Goal: Transaction & Acquisition: Book appointment/travel/reservation

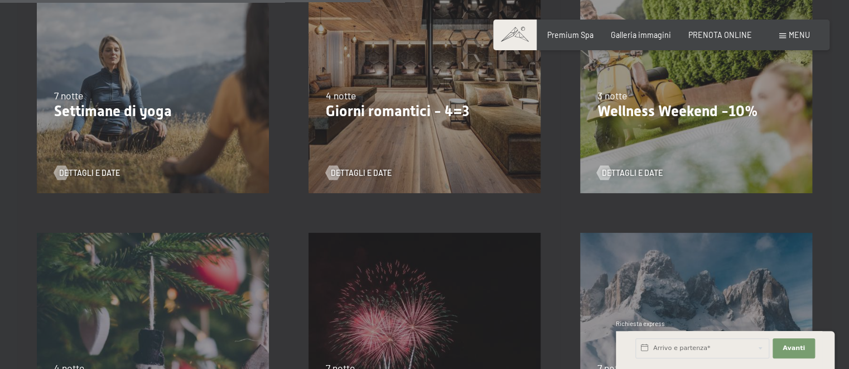
scroll to position [884, 0]
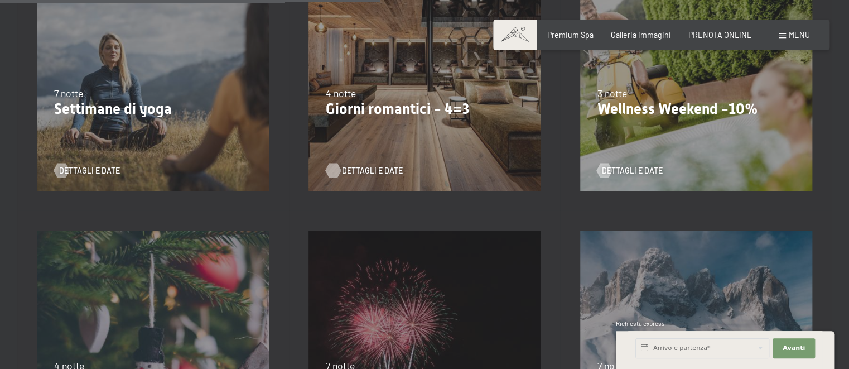
click at [358, 170] on span "Dettagli e Date" at bounding box center [372, 170] width 61 height 11
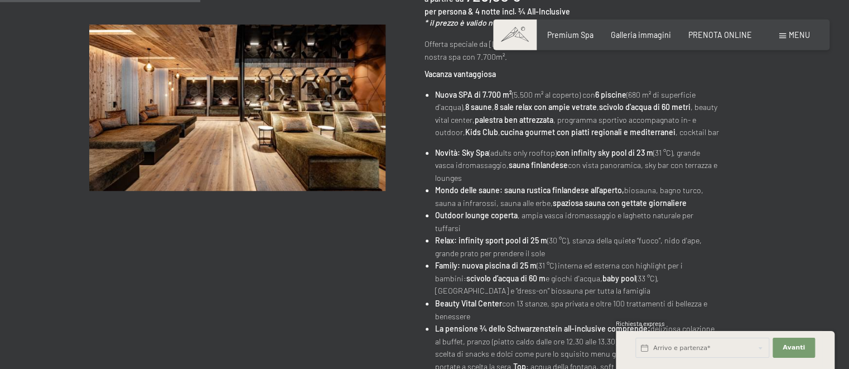
scroll to position [295, 0]
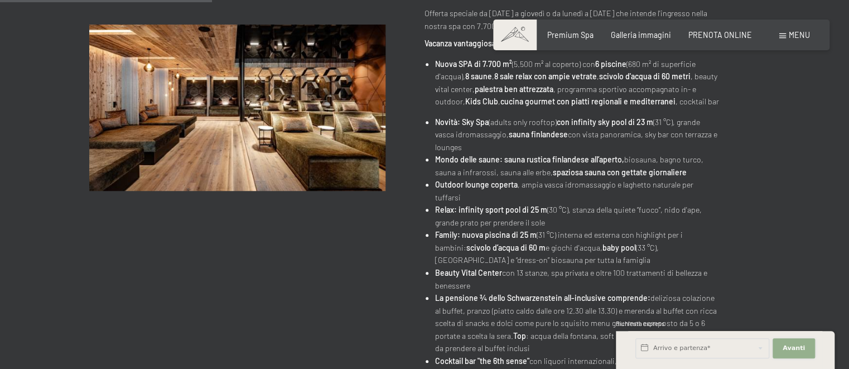
click at [794, 347] on span "Avanti" at bounding box center [794, 348] width 22 height 9
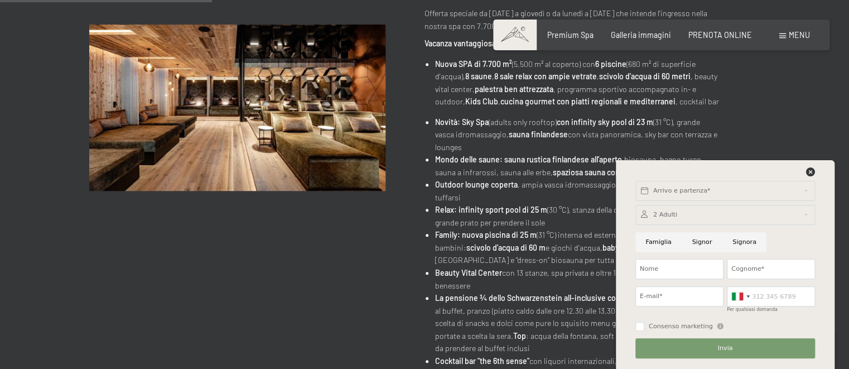
click at [525, 154] on li "Novità: Sky Spa (adults only rooftop) con infinity sky pool di 23 m (31 °C), gr…" at bounding box center [578, 135] width 286 height 38
click at [807, 170] on icon at bounding box center [810, 171] width 9 height 9
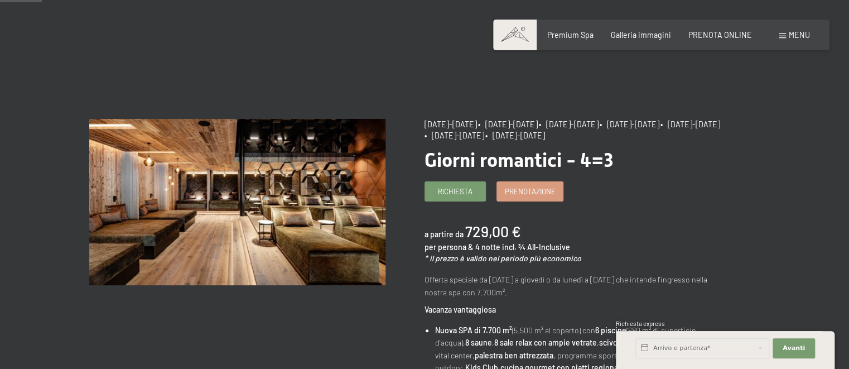
scroll to position [0, 0]
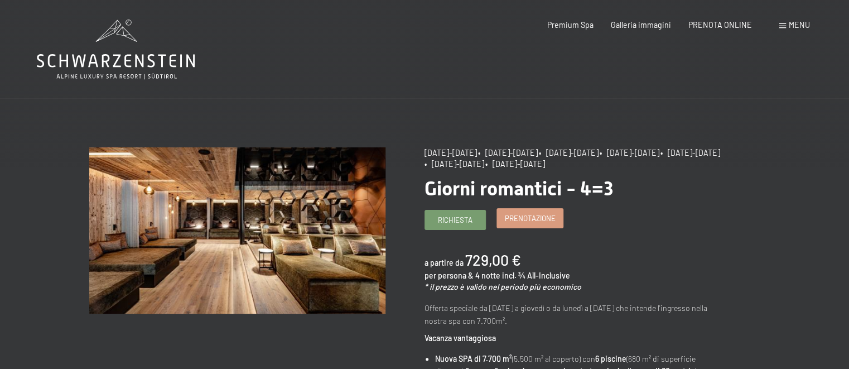
click at [527, 223] on span "Prenotazione" at bounding box center [530, 218] width 51 height 10
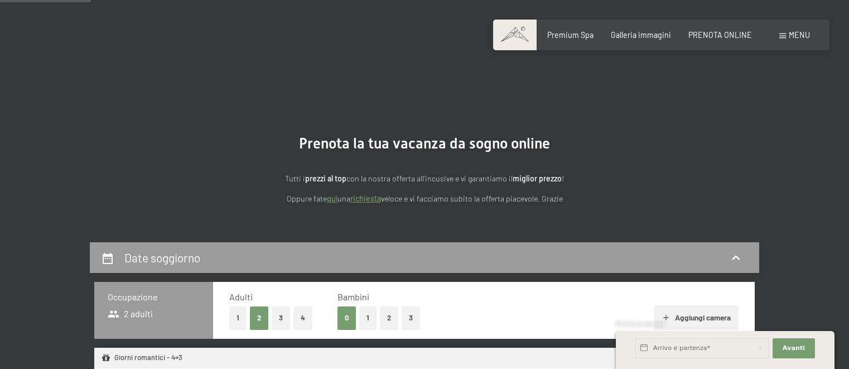
select select "[DATE]"
select select "2025-12-01"
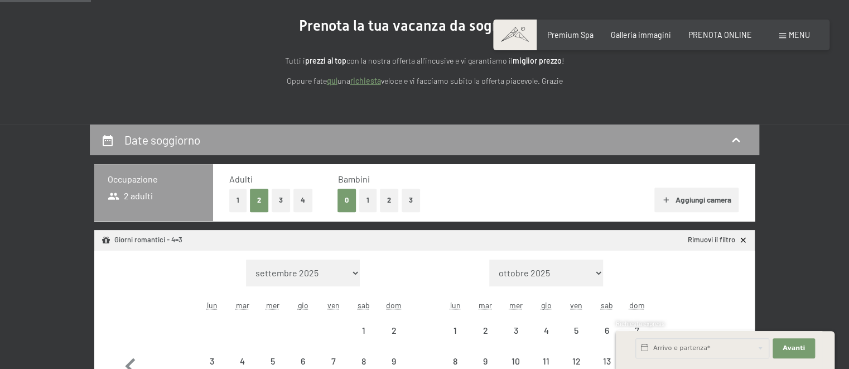
select select "2025-11-01"
select select "2025-12-01"
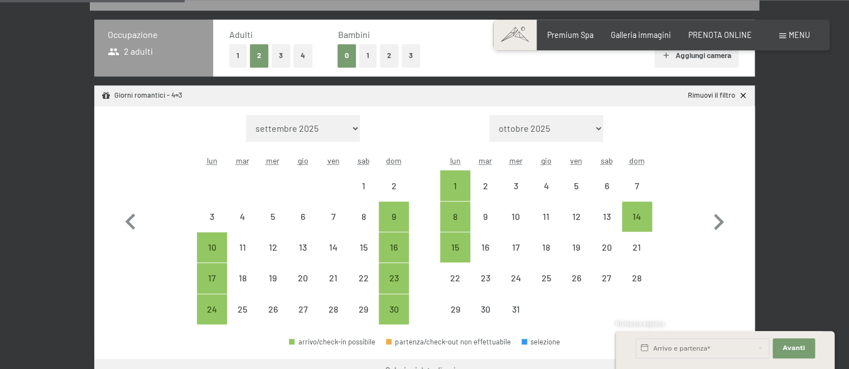
scroll to position [295, 0]
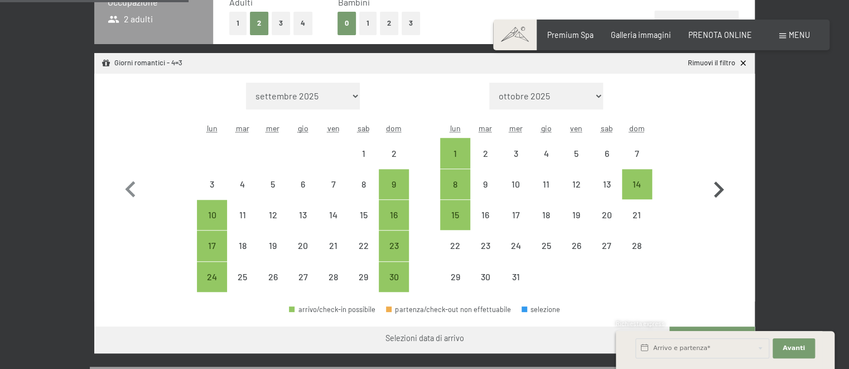
click at [715, 188] on icon "button" at bounding box center [719, 190] width 32 height 32
select select "2025-12-01"
select select "2026-01-01"
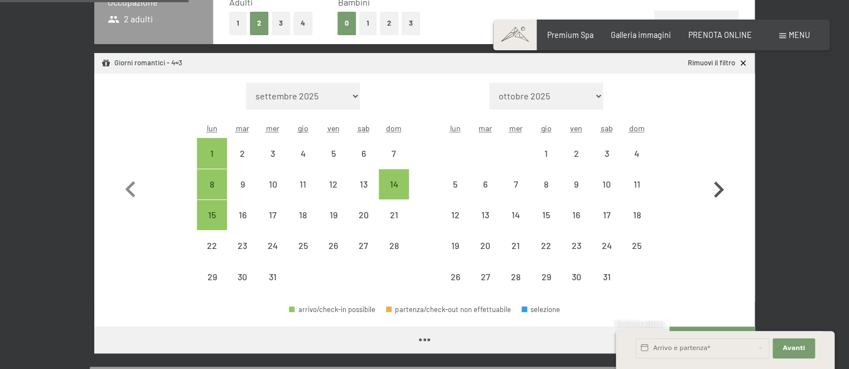
select select "2025-12-01"
select select "2026-01-01"
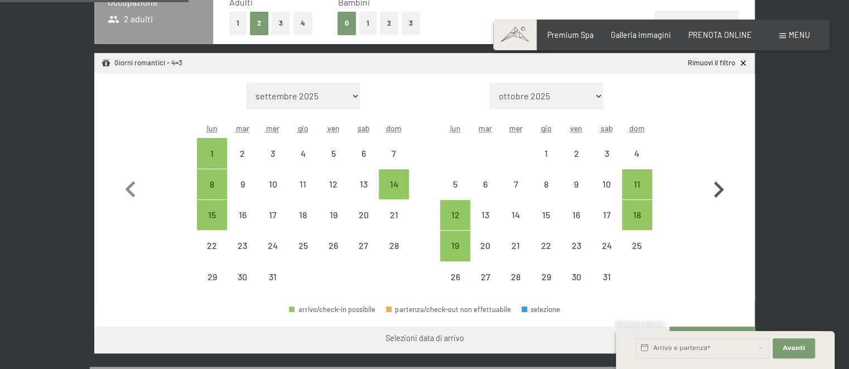
click at [715, 188] on icon "button" at bounding box center [719, 190] width 32 height 32
select select "2026-01-01"
select select "2026-02-01"
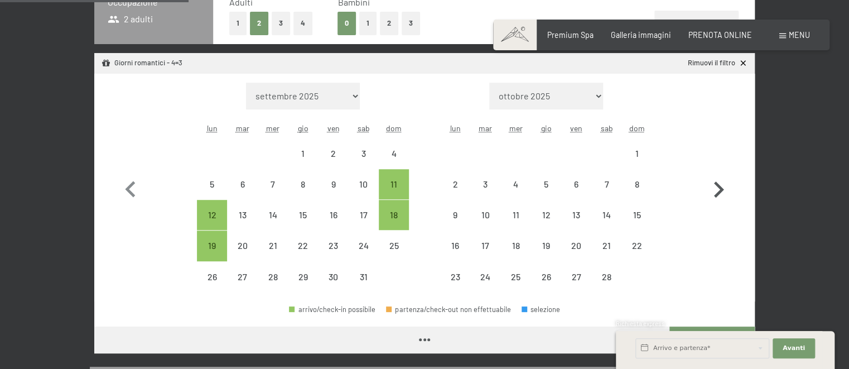
select select "2026-01-01"
select select "2026-02-01"
click at [715, 188] on icon "button" at bounding box center [719, 190] width 32 height 32
select select "2026-02-01"
select select "2026-03-01"
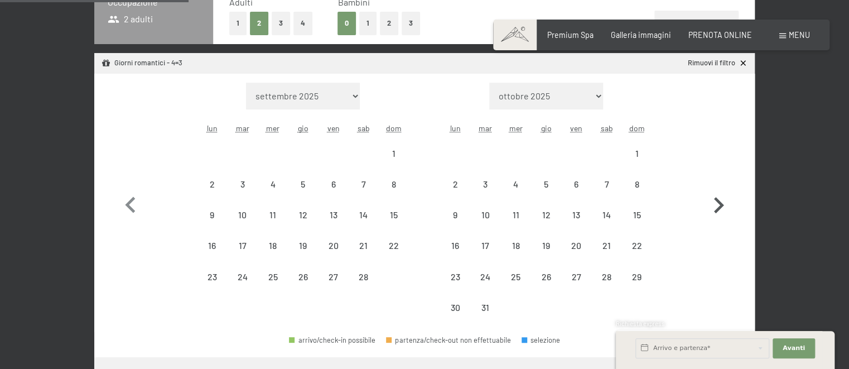
select select "2026-02-01"
select select "2026-03-01"
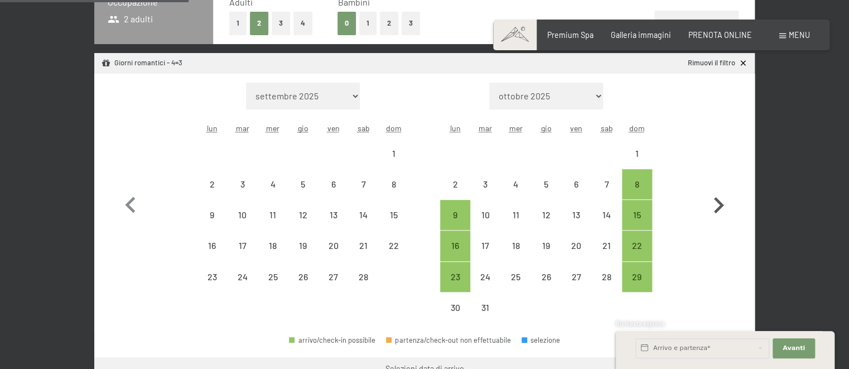
click at [715, 188] on button "button" at bounding box center [719, 203] width 32 height 241
select select "2026-03-01"
select select "2026-04-01"
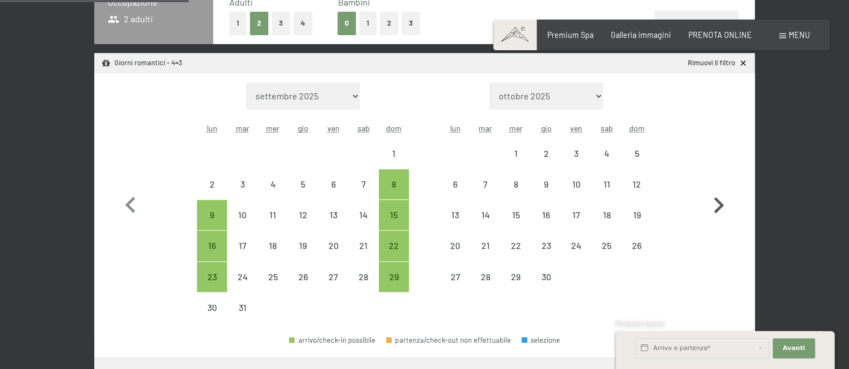
select select "2026-03-01"
select select "2026-04-01"
click at [552, 155] on div "2" at bounding box center [546, 163] width 28 height 28
select select "2026-03-01"
select select "2026-04-01"
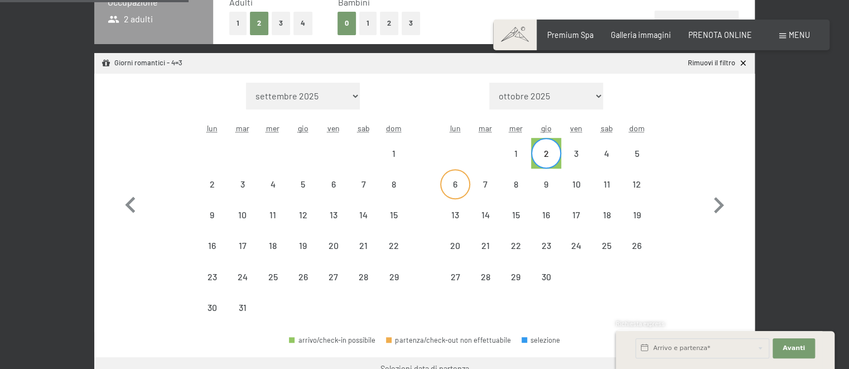
click at [460, 186] on div "6" at bounding box center [455, 194] width 28 height 28
select select "2026-03-01"
select select "2026-04-01"
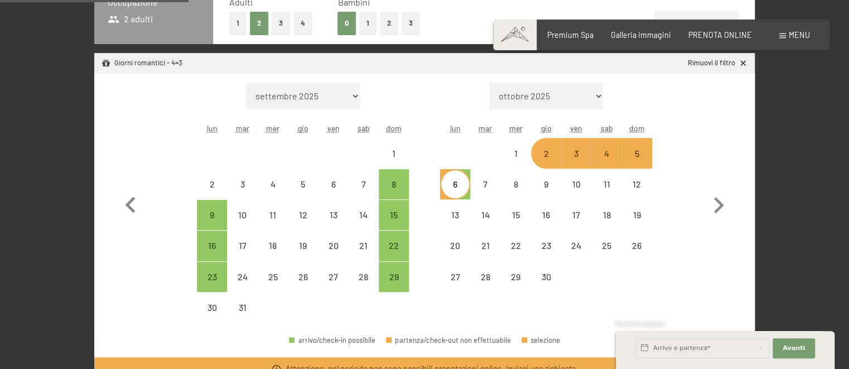
select select "2025-11-01"
select select "2025-12-01"
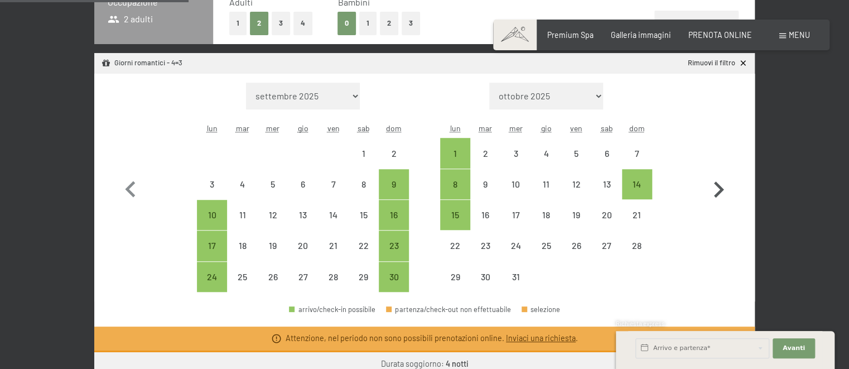
click at [716, 184] on icon "button" at bounding box center [719, 189] width 10 height 16
select select "2025-12-01"
select select "2026-01-01"
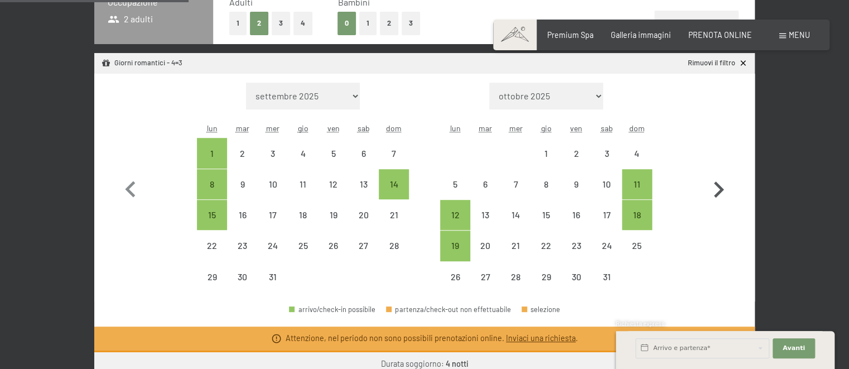
click at [716, 184] on icon "button" at bounding box center [719, 189] width 10 height 16
select select "2026-01-01"
select select "2026-02-01"
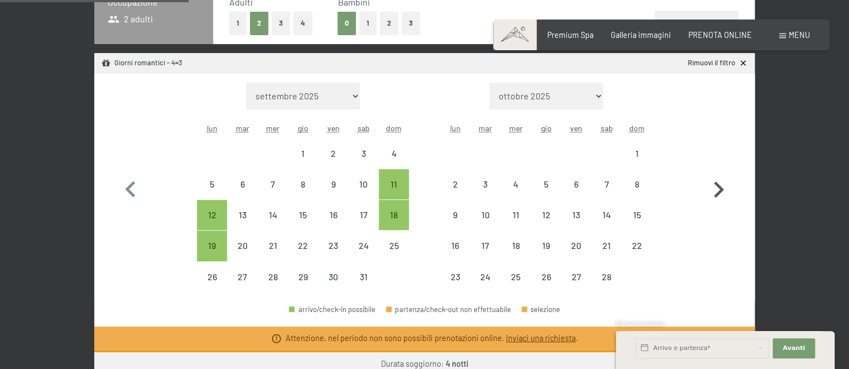
click at [716, 184] on icon "button" at bounding box center [719, 189] width 10 height 16
select select "2026-02-01"
select select "2026-03-01"
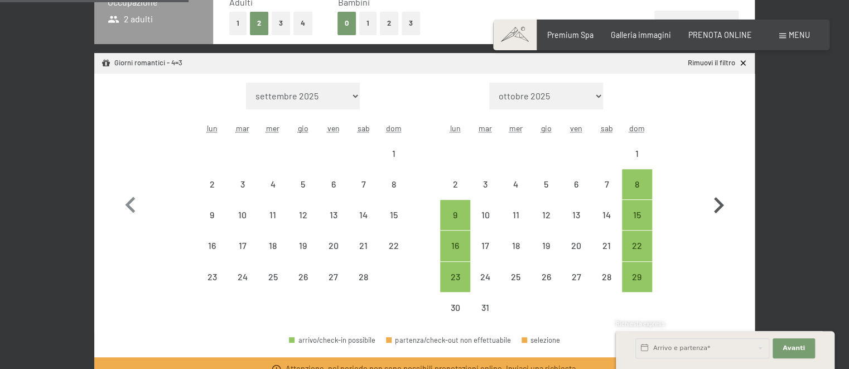
click at [716, 184] on button "button" at bounding box center [719, 203] width 32 height 241
select select "2026-03-01"
select select "2026-04-01"
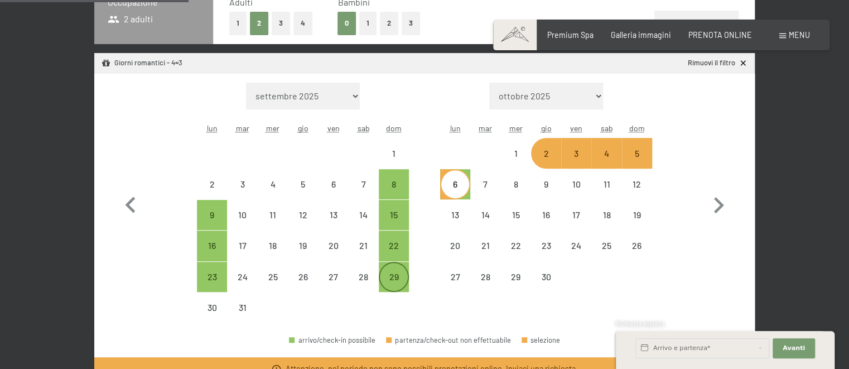
click at [397, 277] on div "29" at bounding box center [394, 286] width 28 height 28
select select "2026-03-01"
select select "2026-04-01"
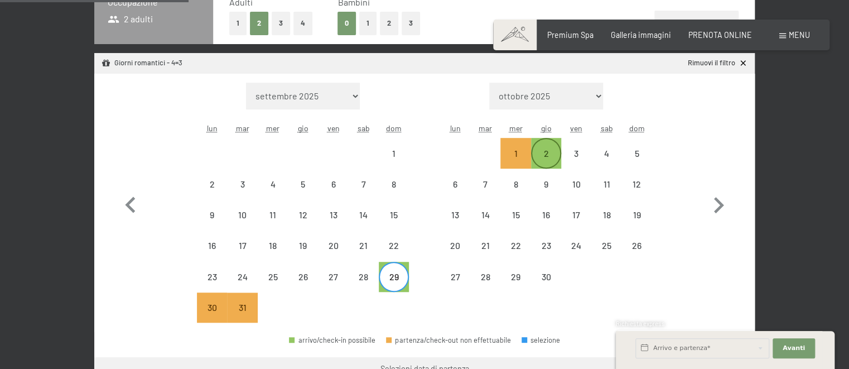
click at [555, 155] on div "2" at bounding box center [546, 163] width 28 height 28
select select "2026-03-01"
select select "2026-04-01"
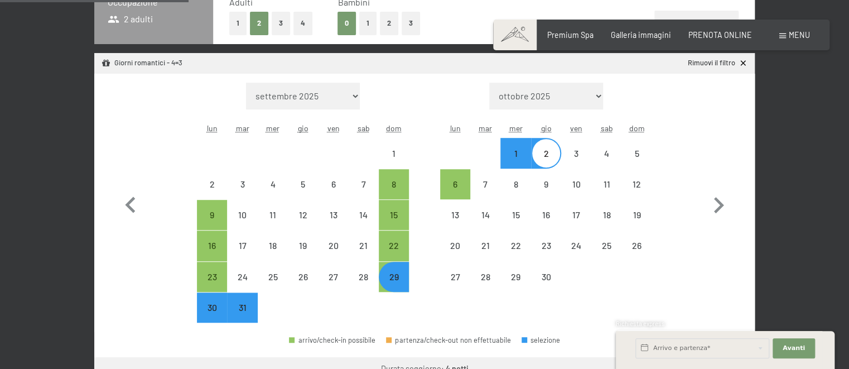
select select "2025-11-01"
select select "2025-12-01"
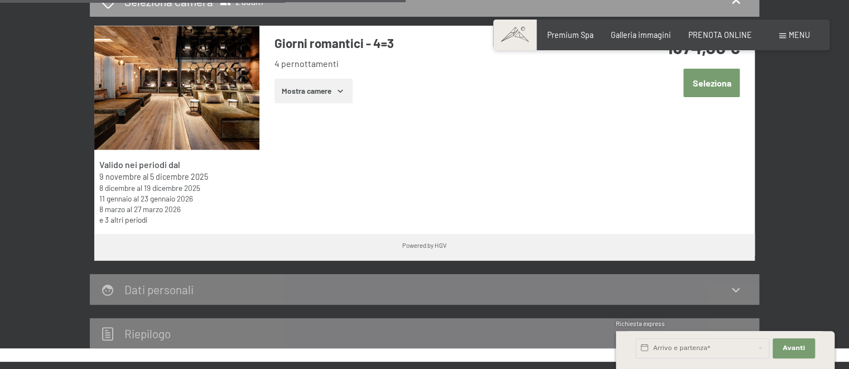
scroll to position [707, 0]
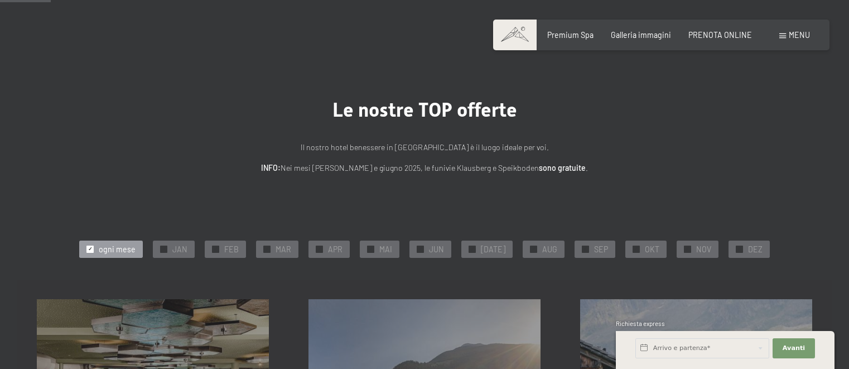
scroll to position [118, 0]
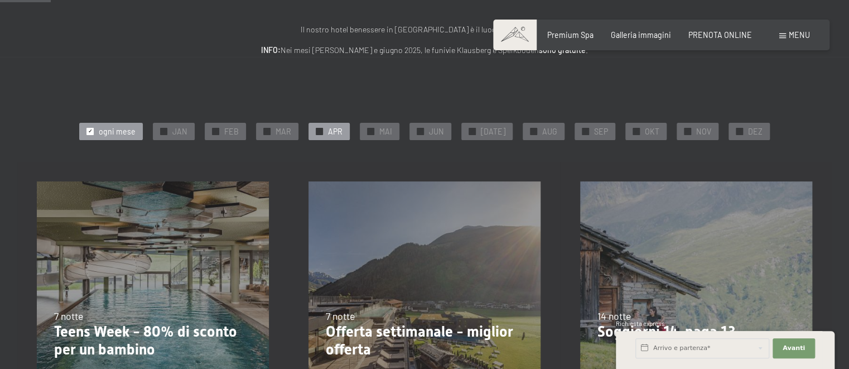
click at [343, 134] on span "APR" at bounding box center [335, 131] width 15 height 11
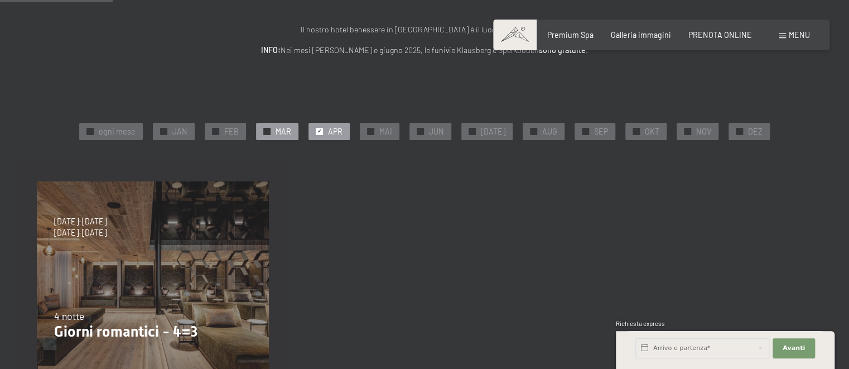
click at [286, 137] on div "✓ MAR" at bounding box center [277, 131] width 42 height 17
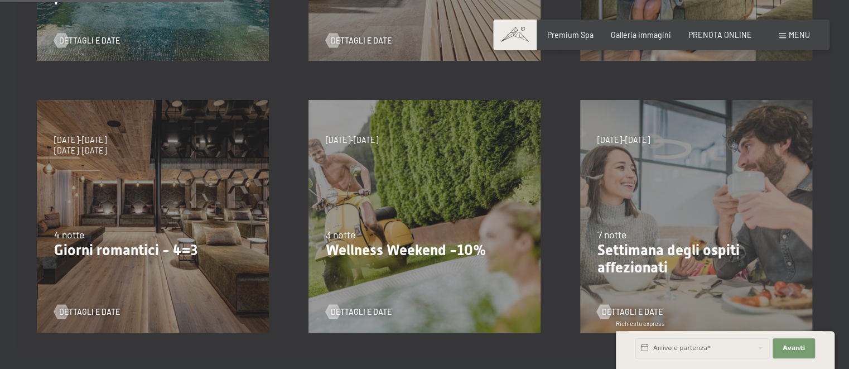
scroll to position [176, 0]
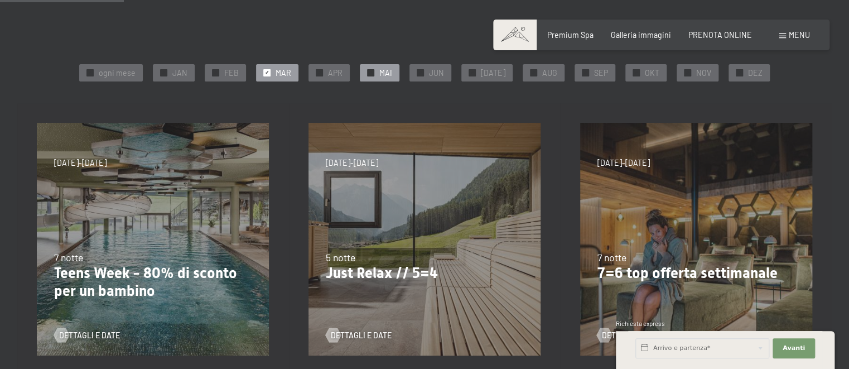
click at [374, 71] on div at bounding box center [370, 72] width 7 height 7
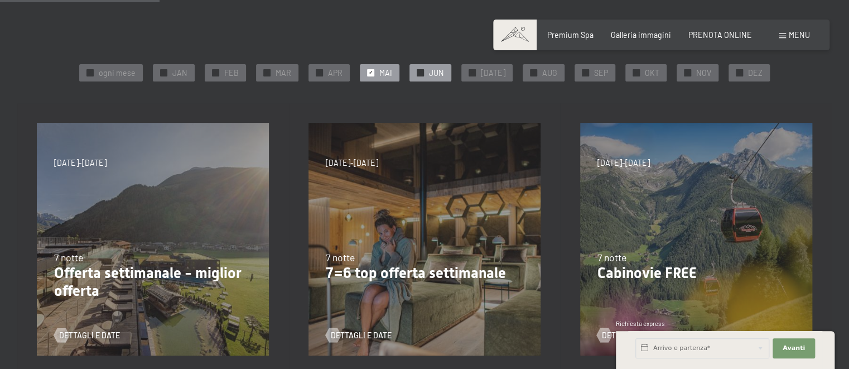
click at [432, 74] on div "✓ JUN" at bounding box center [431, 72] width 42 height 17
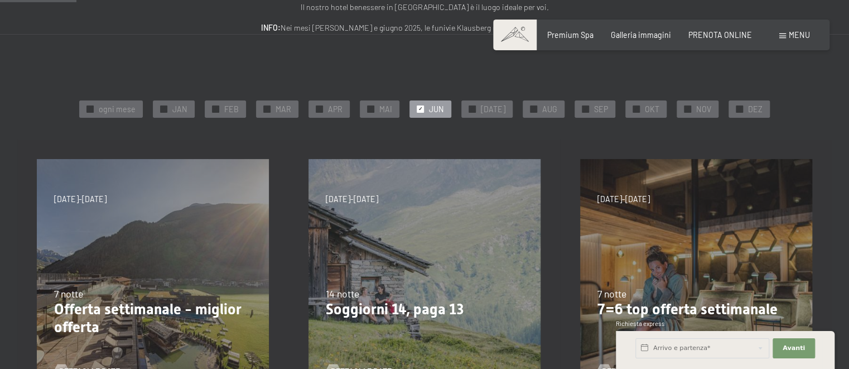
scroll to position [59, 0]
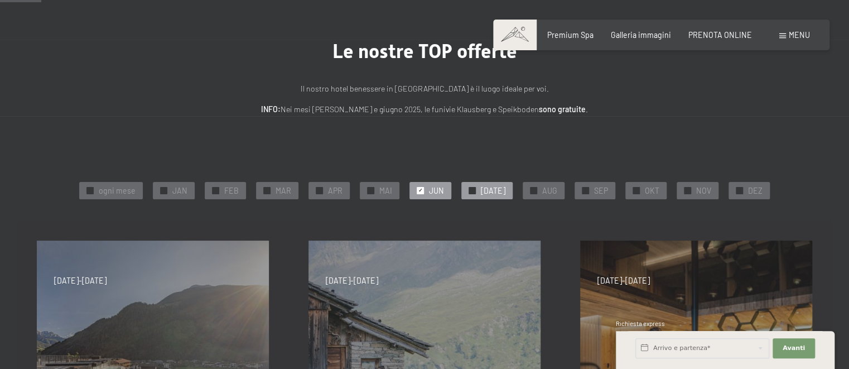
click at [481, 188] on div "✓ [DATE]" at bounding box center [487, 190] width 51 height 17
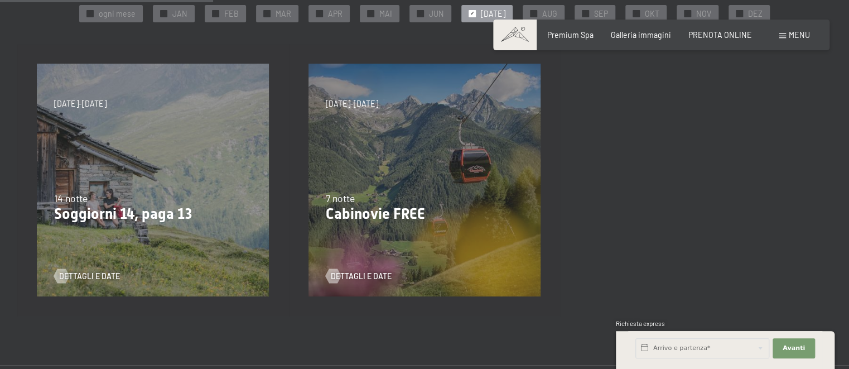
scroll to position [0, 0]
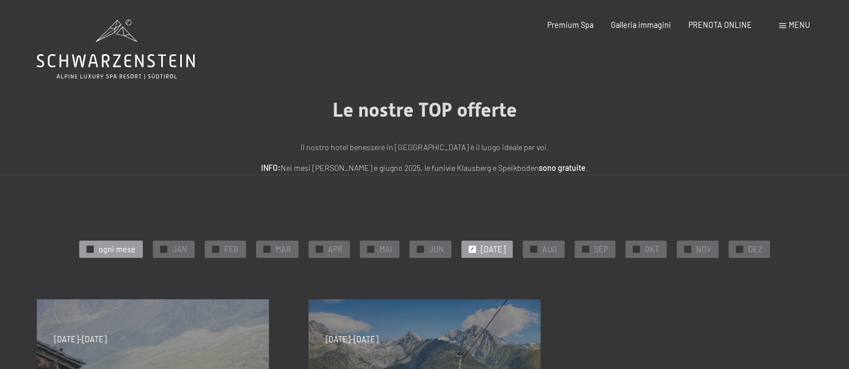
click at [115, 246] on span "ogni mese" at bounding box center [117, 249] width 37 height 11
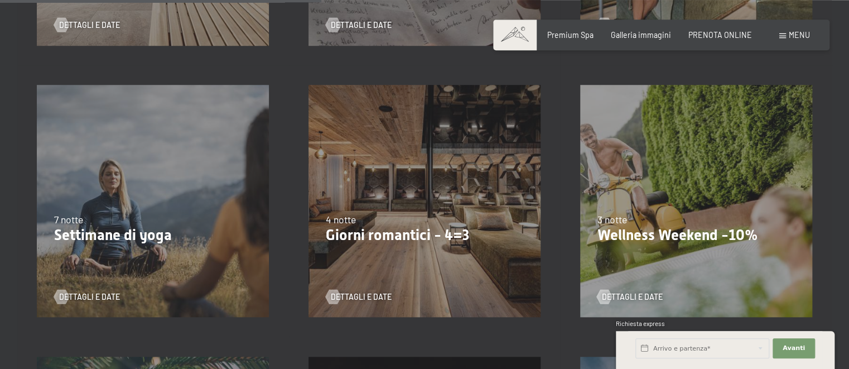
scroll to position [766, 0]
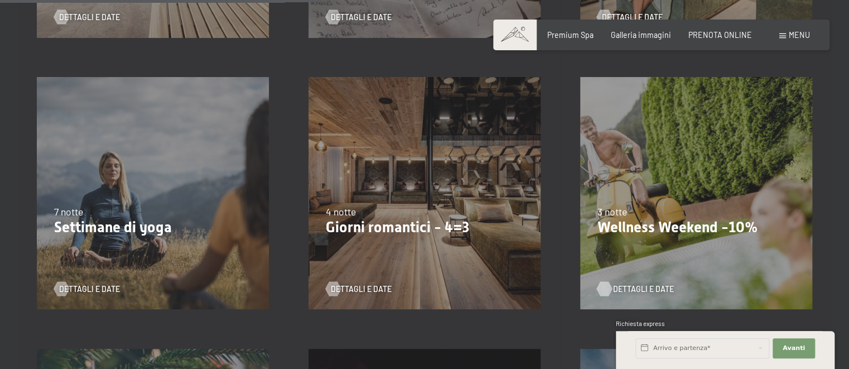
click at [648, 289] on span "Dettagli e Date" at bounding box center [643, 288] width 61 height 11
